Goal: Transaction & Acquisition: Purchase product/service

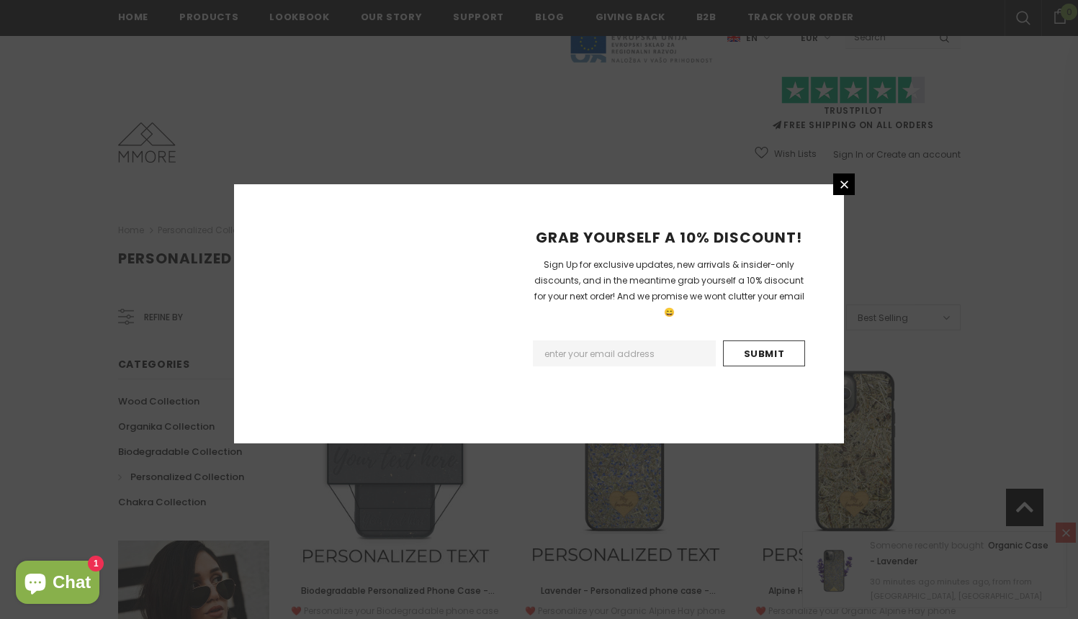
scroll to position [1657, 0]
